Goal: Information Seeking & Learning: Learn about a topic

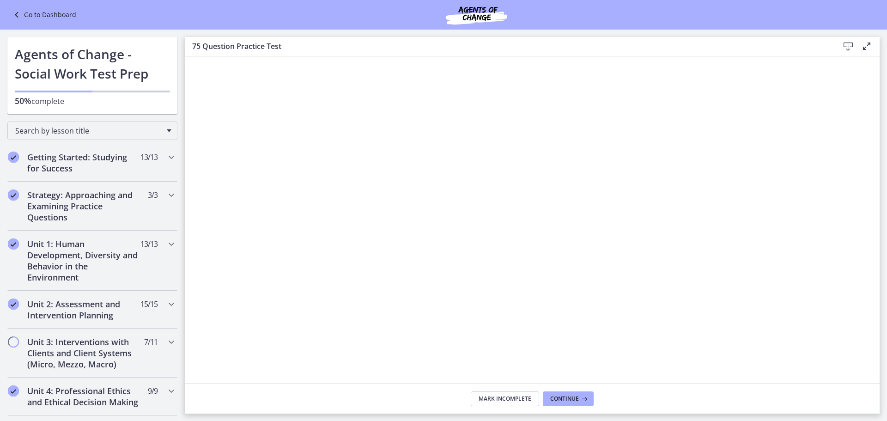
scroll to position [282, 0]
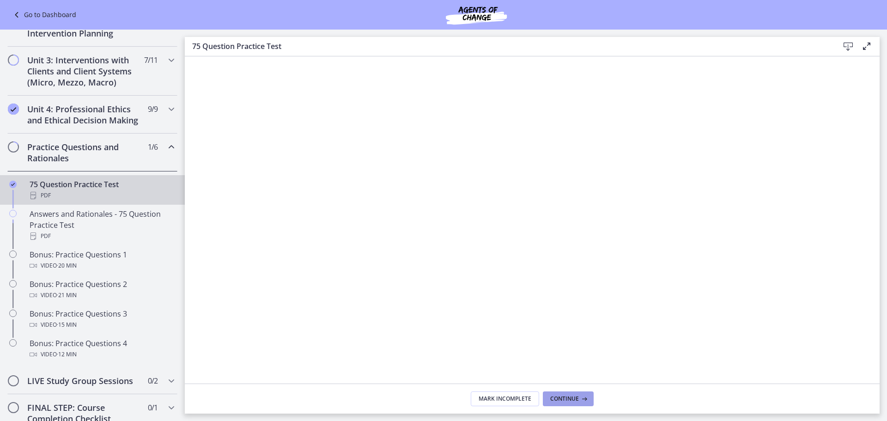
click at [563, 400] on span "Continue" at bounding box center [564, 398] width 29 height 7
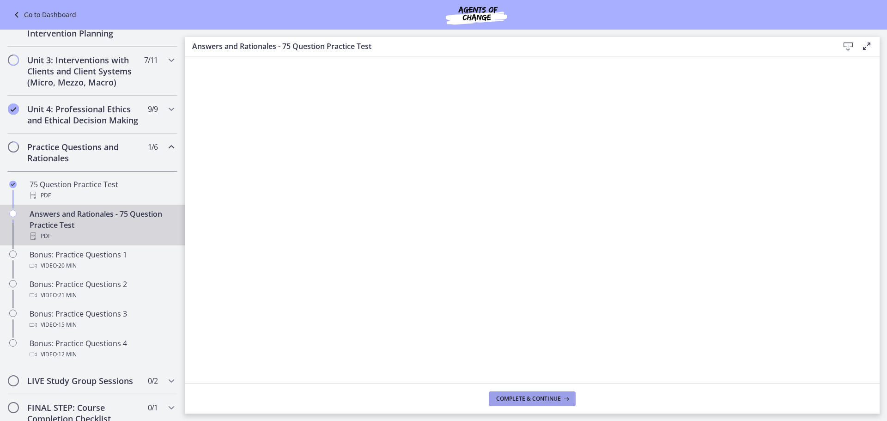
click at [535, 399] on span "Complete & continue" at bounding box center [528, 398] width 65 height 7
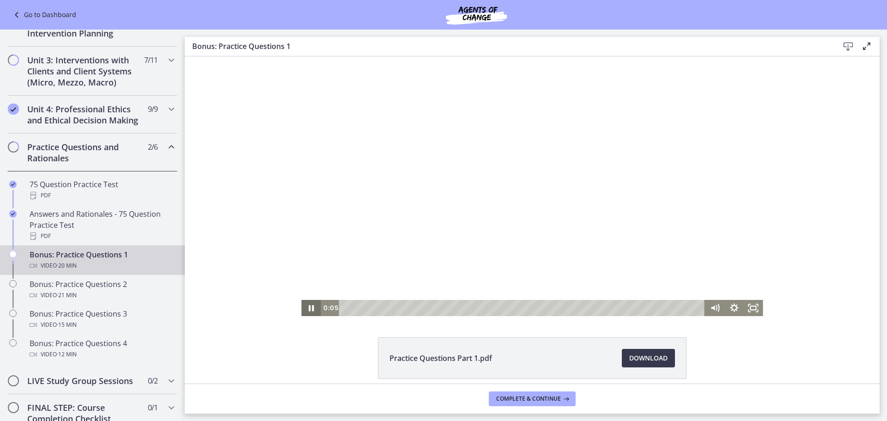
click at [310, 310] on icon "Pause" at bounding box center [311, 308] width 5 height 6
